Goal: Go to known website: Access a specific website the user already knows

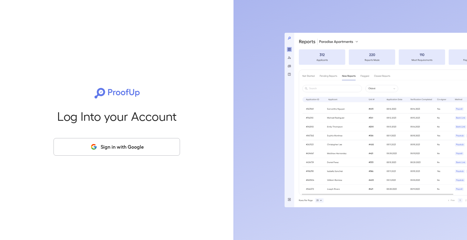
click at [132, 149] on button "Sign in with Google" at bounding box center [116, 147] width 126 height 18
